Goal: Task Accomplishment & Management: Manage account settings

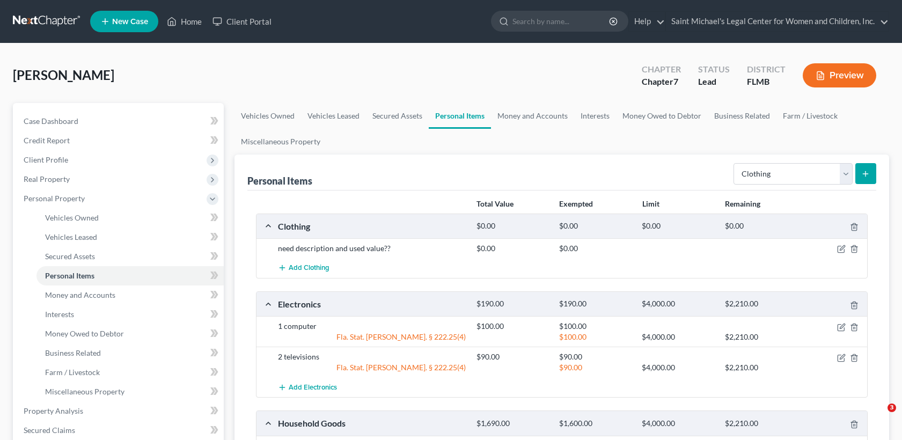
select select "clothing"
click at [882, 24] on link "Saint Michael's Legal Center for Women and Children, Inc." at bounding box center [777, 21] width 223 height 19
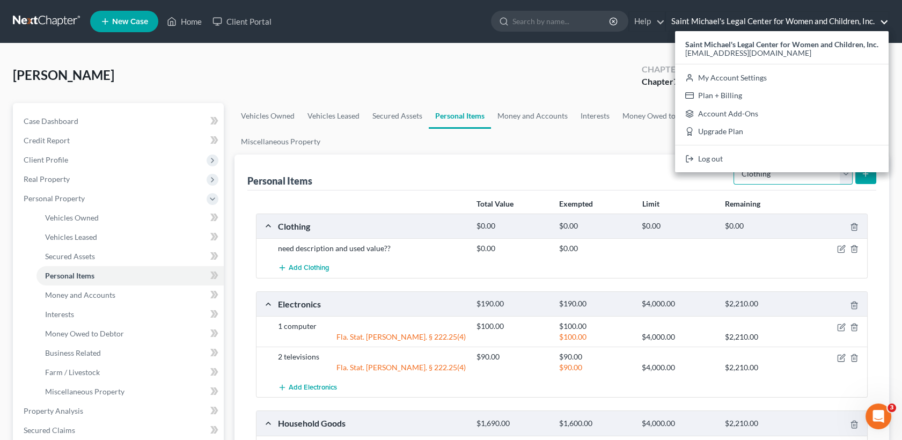
click at [756, 174] on select "Select Item Type Clothing Collectibles Of Value Electronics Firearms Household …" at bounding box center [792, 173] width 119 height 21
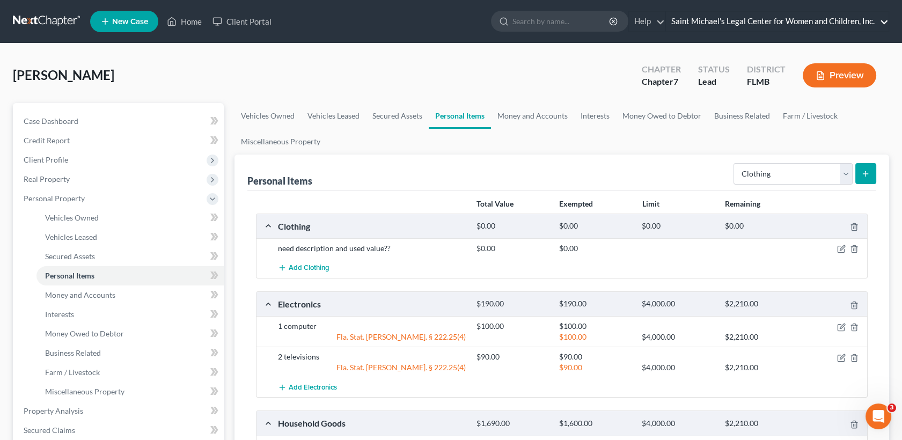
click at [886, 17] on link "Saint Michael's Legal Center for Women and Children, Inc." at bounding box center [777, 21] width 223 height 19
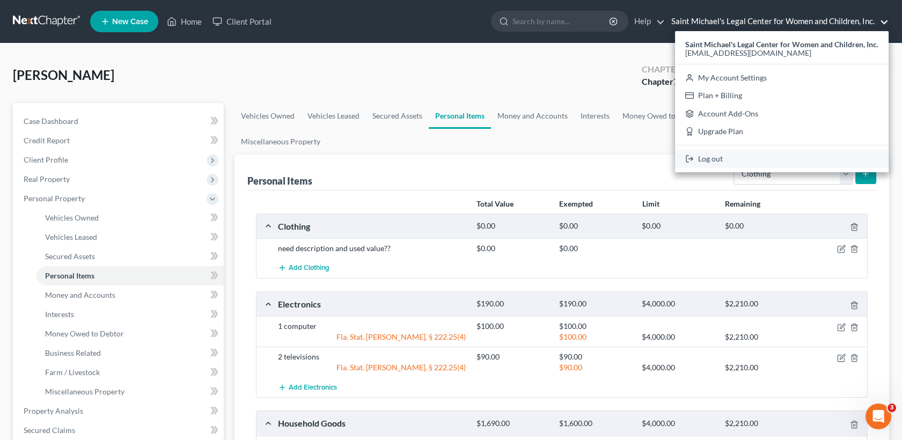
click at [704, 162] on link "Log out" at bounding box center [782, 159] width 214 height 18
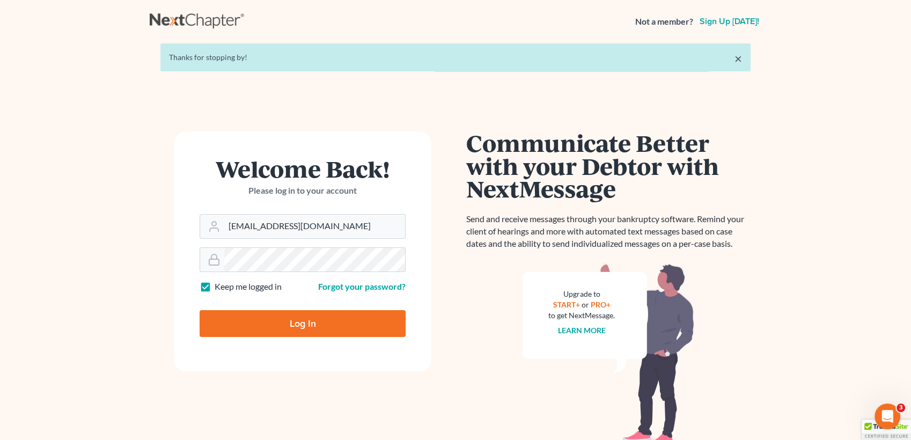
click at [343, 238] on form "Welcome Back! Please log in to your account Email Address [EMAIL_ADDRESS][DOMAI…" at bounding box center [303, 251] width 258 height 240
click at [335, 231] on input "[EMAIL_ADDRESS][DOMAIN_NAME]" at bounding box center [314, 227] width 181 height 24
type input "[PERSON_NAME][EMAIL_ADDRESS][DOMAIN_NAME]"
click at [273, 325] on input "Log In" at bounding box center [303, 323] width 206 height 27
type input "Thinking..."
